Goal: Navigation & Orientation: Go to known website

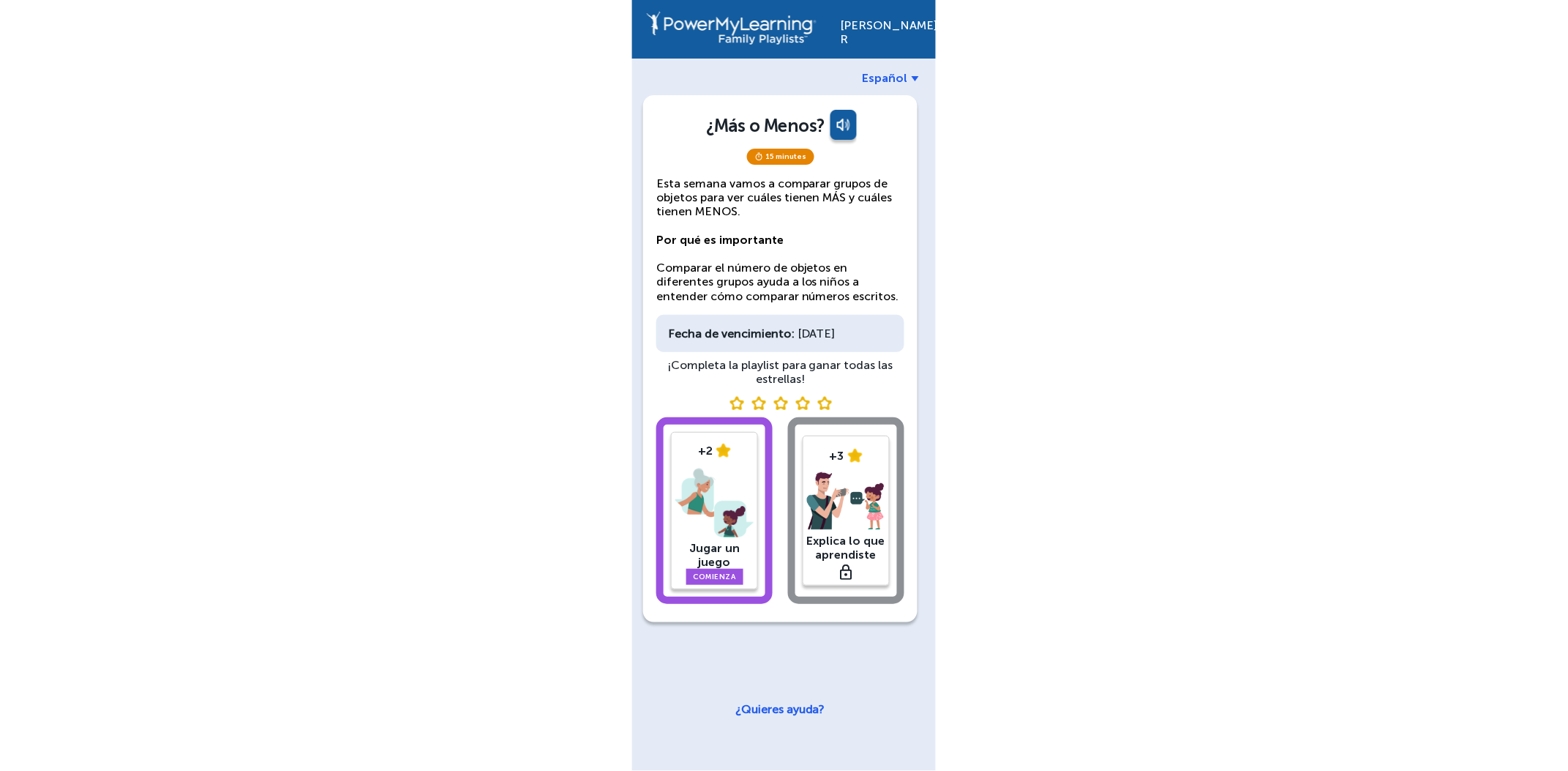
click at [720, 508] on img at bounding box center [714, 502] width 78 height 76
